Goal: Obtain resource: Download file/media

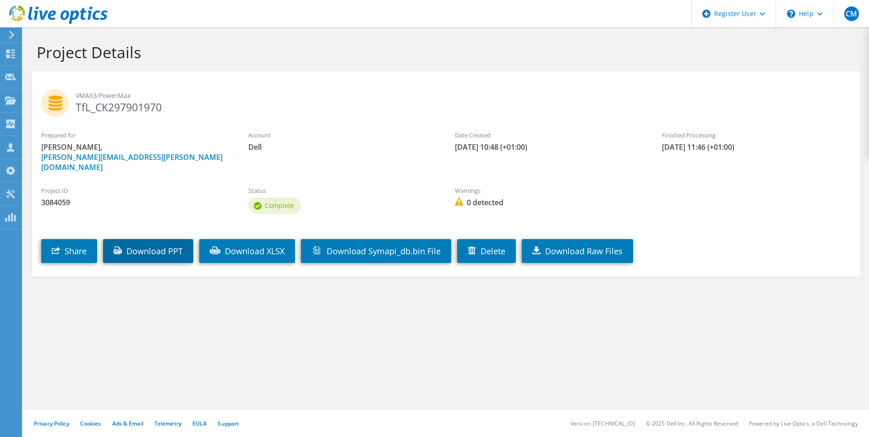
click at [167, 243] on link "Download PPT" at bounding box center [148, 251] width 90 height 24
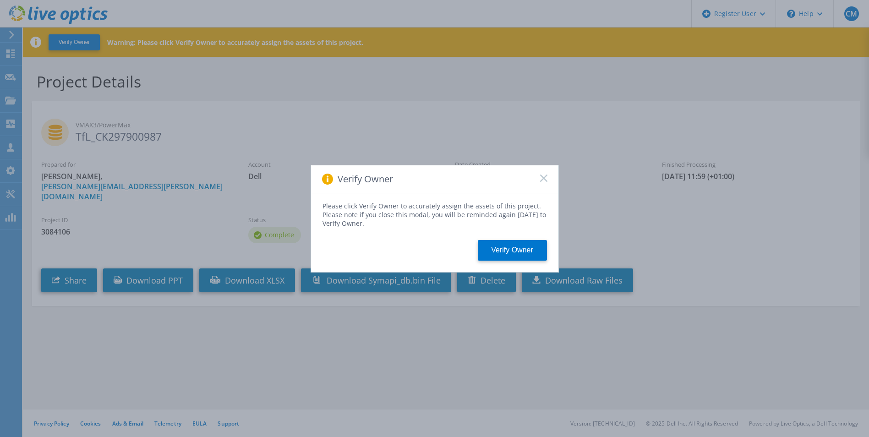
click at [545, 179] on icon at bounding box center [543, 178] width 7 height 7
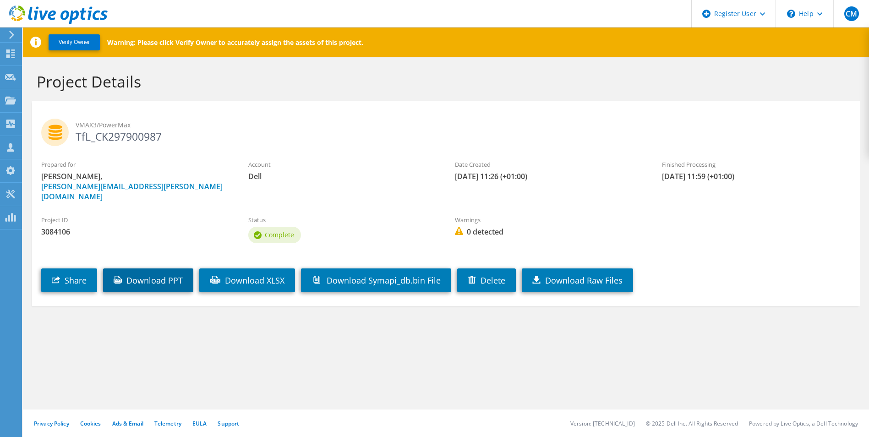
click at [178, 271] on link "Download PPT" at bounding box center [148, 281] width 90 height 24
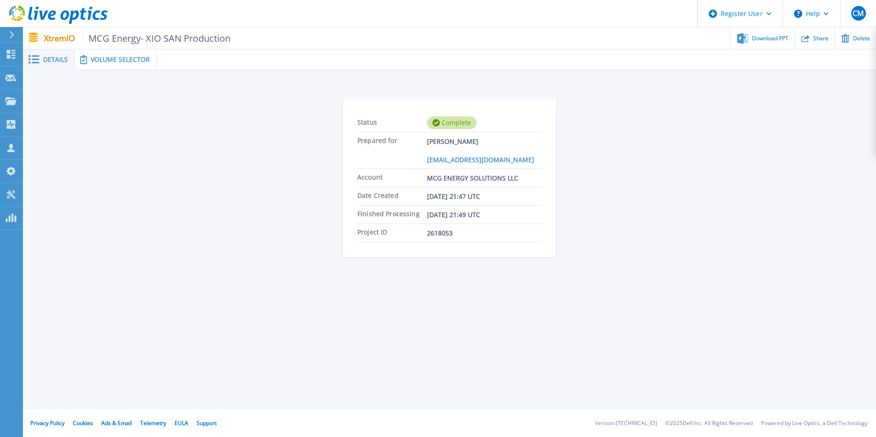
click at [130, 65] on div "Volume Selector" at bounding box center [116, 59] width 82 height 21
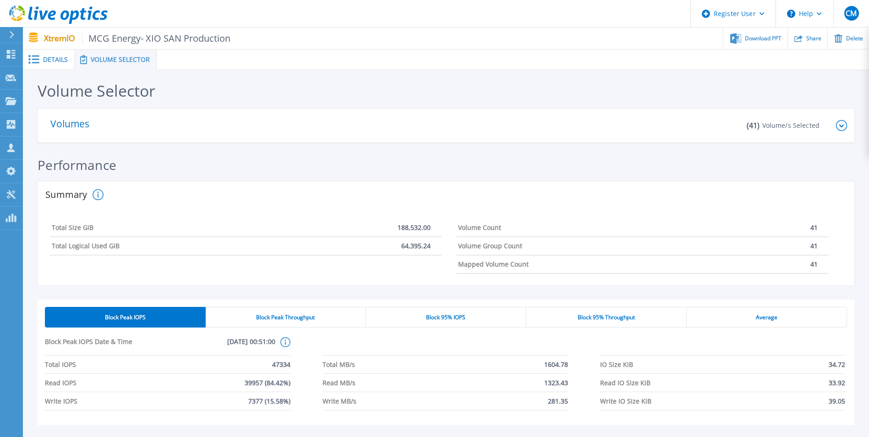
click at [844, 125] on icon at bounding box center [841, 125] width 5 height 3
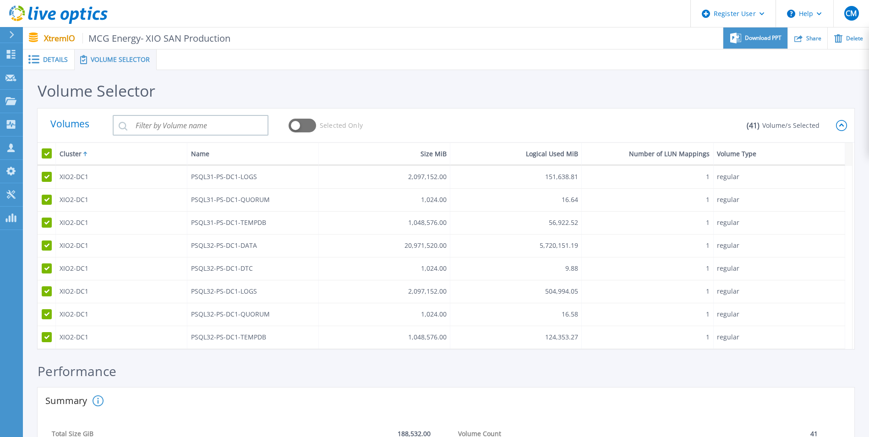
click at [756, 45] on div "Download PPT" at bounding box center [756, 38] width 64 height 22
